Goal: Information Seeking & Learning: Learn about a topic

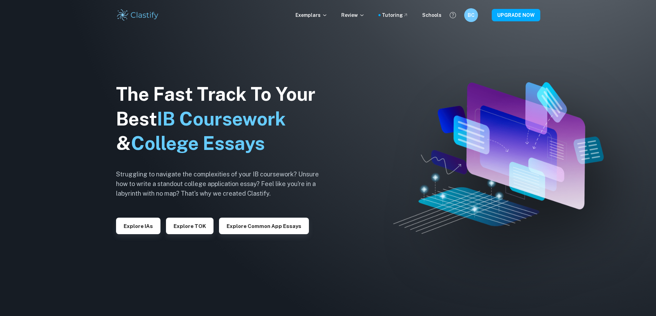
checkbox input "true"
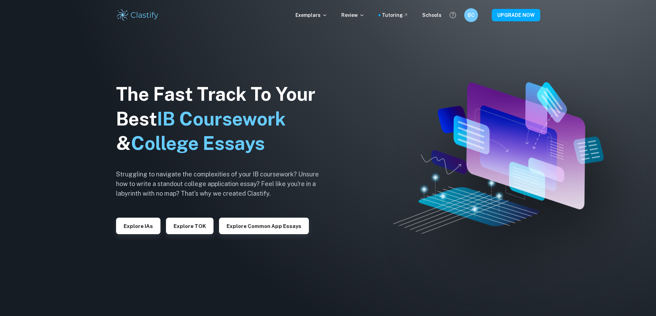
click at [28, 199] on img at bounding box center [328, 158] width 656 height 316
click at [132, 220] on button "Explore IAs" at bounding box center [138, 226] width 44 height 17
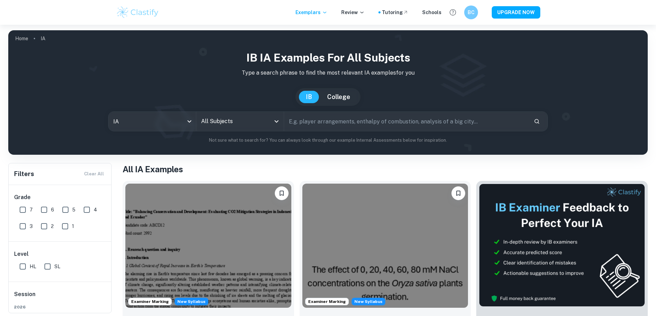
click at [226, 118] on input "All Subjects" at bounding box center [234, 121] width 71 height 13
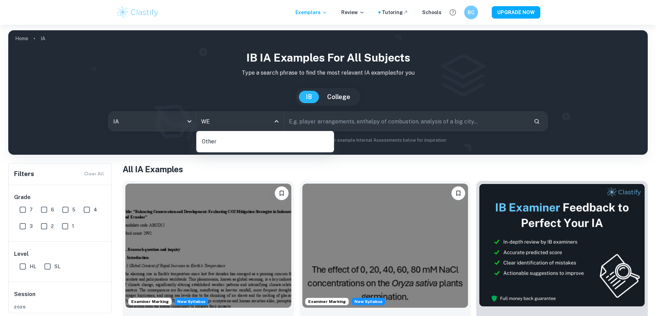
type input "W"
click at [251, 160] on li "Business and Management" at bounding box center [265, 156] width 132 height 16
type input "Business and Management"
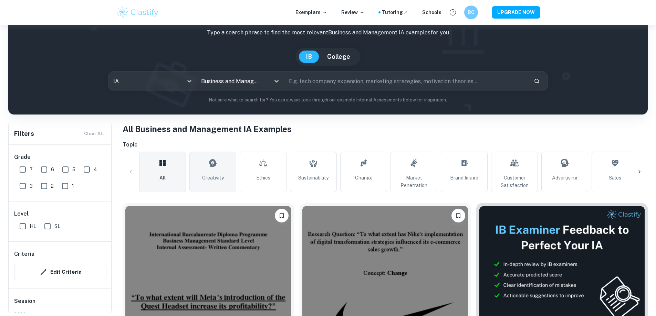
scroll to position [69, 0]
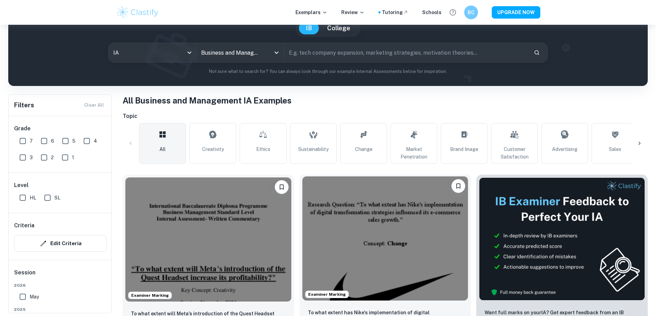
click at [321, 248] on img at bounding box center [385, 239] width 166 height 124
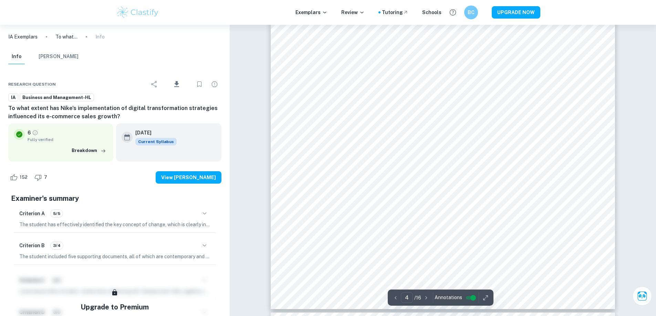
scroll to position [1755, 0]
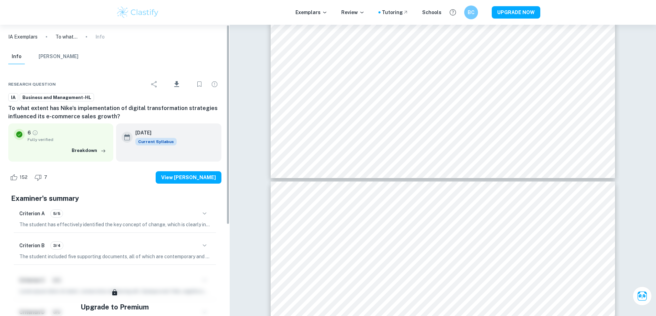
drag, startPoint x: 0, startPoint y: 152, endPoint x: 29, endPoint y: 152, distance: 28.9
click at [1, 152] on div "Research question Download IA Business and Management-HL To what extent has Nik…" at bounding box center [115, 258] width 230 height 382
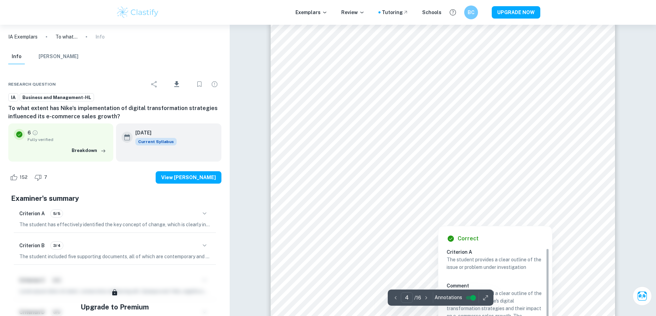
scroll to position [1480, 0]
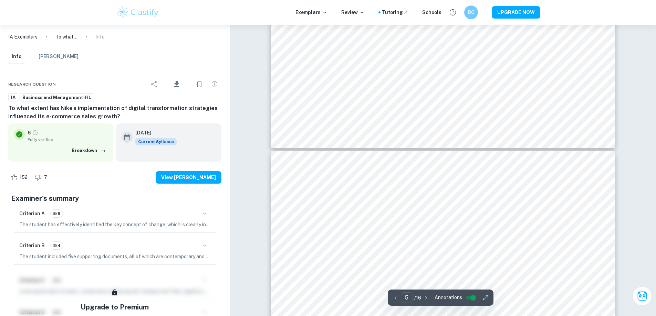
type input "4"
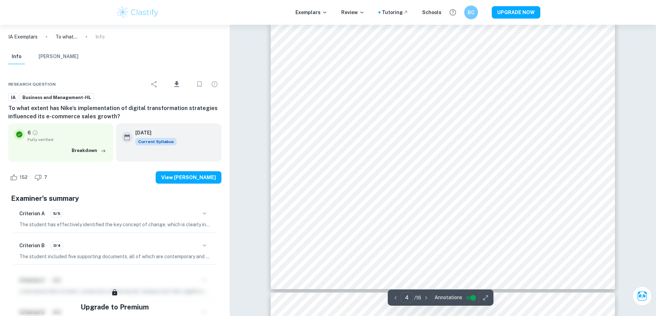
scroll to position [1618, 0]
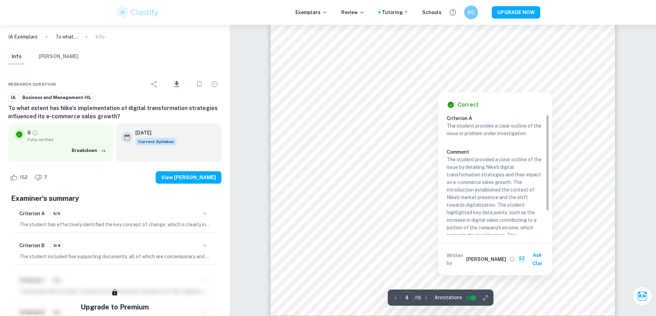
click at [385, 81] on div at bounding box center [438, 82] width 254 height 16
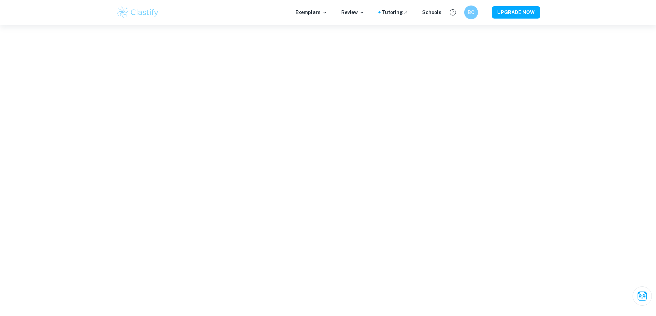
scroll to position [788, 0]
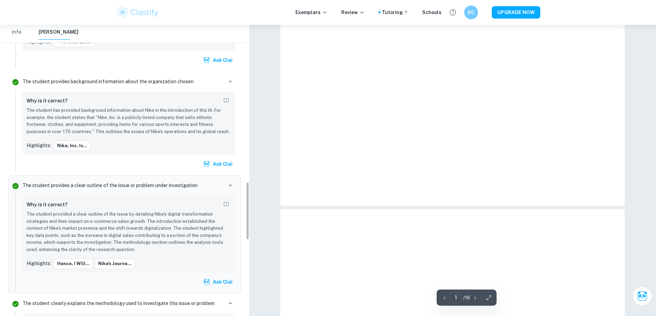
type input "4"
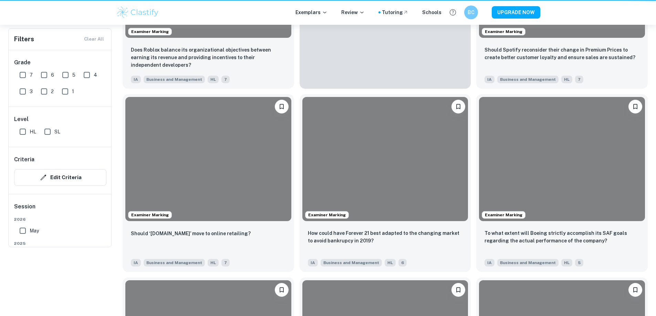
scroll to position [69, 0]
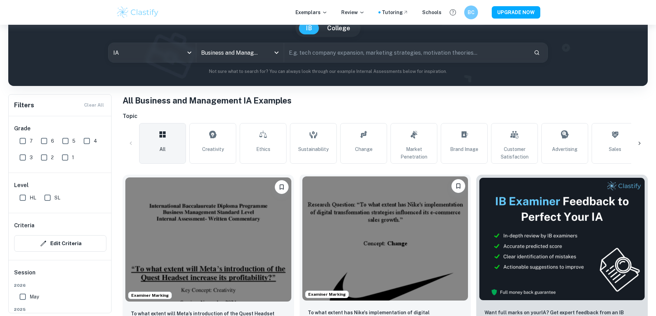
click at [319, 203] on img at bounding box center [385, 239] width 166 height 124
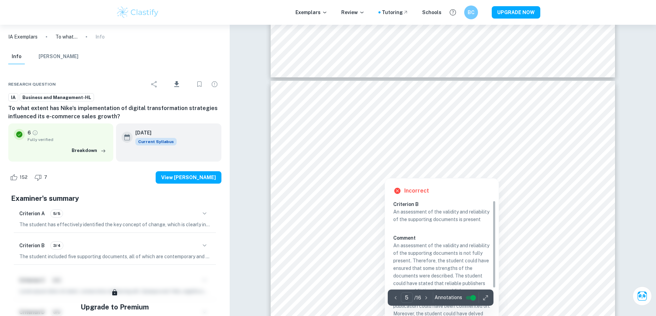
scroll to position [1859, 0]
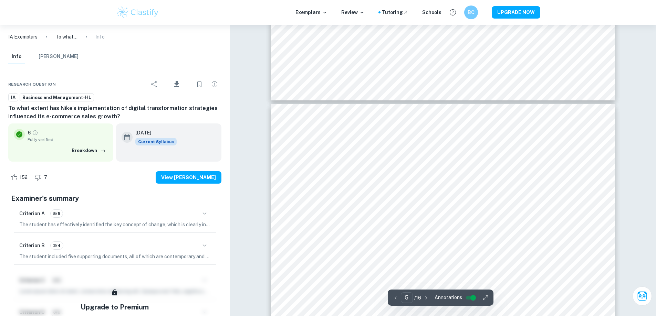
type input "4"
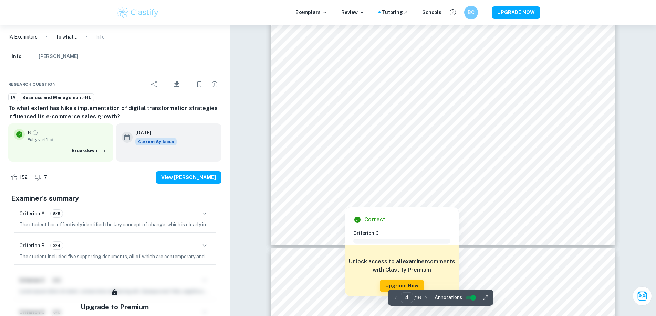
scroll to position [1686, 0]
